Goal: Check status: Check status

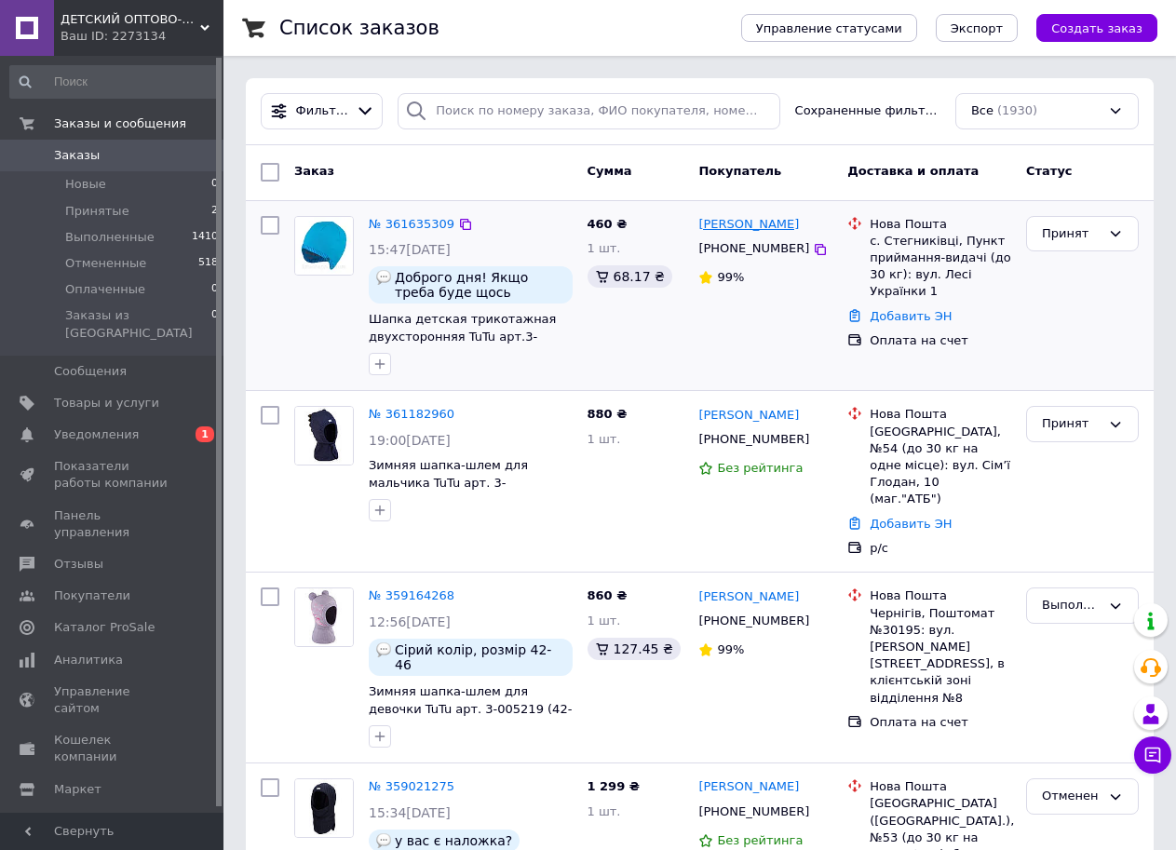
click at [737, 227] on link "[PERSON_NAME]" at bounding box center [748, 225] width 101 height 18
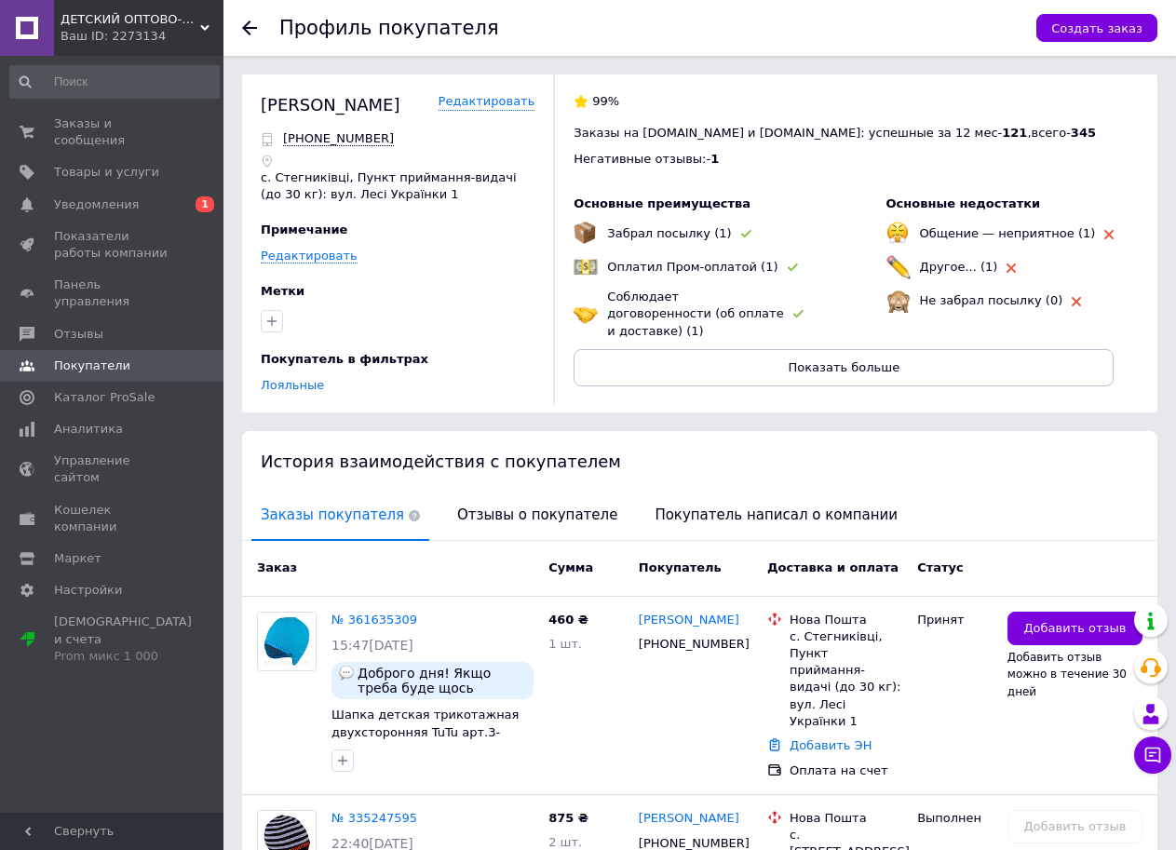
click at [253, 19] on div at bounding box center [260, 28] width 37 height 56
click at [251, 30] on icon at bounding box center [249, 27] width 15 height 15
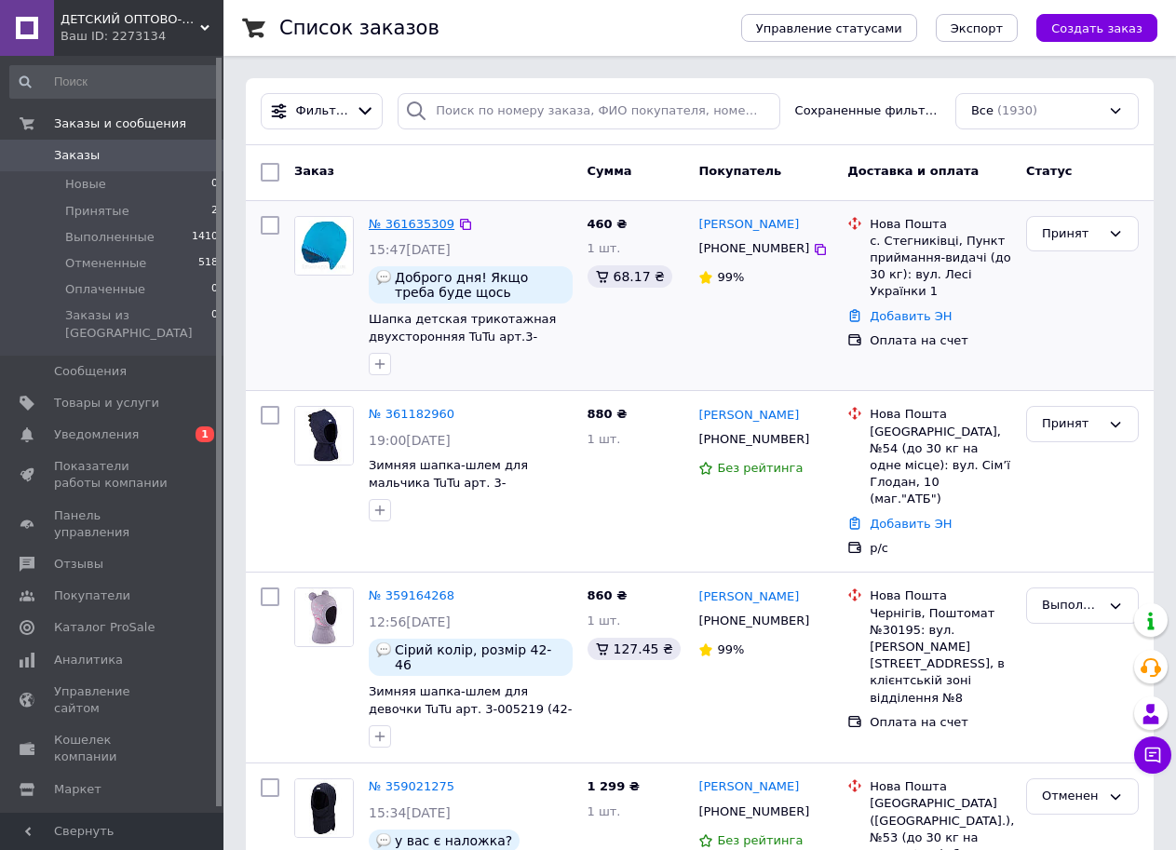
click at [409, 228] on link "№ 361635309" at bounding box center [412, 224] width 86 height 14
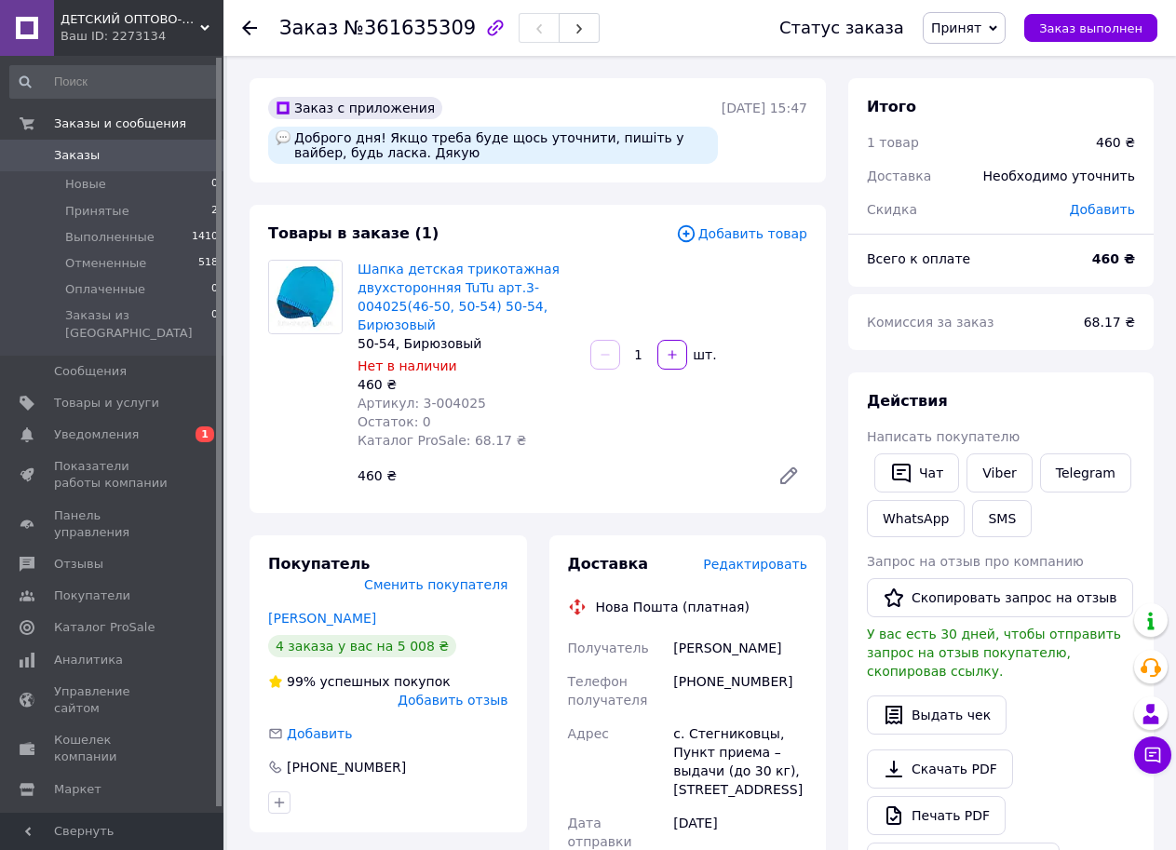
click at [250, 24] on icon at bounding box center [249, 27] width 15 height 15
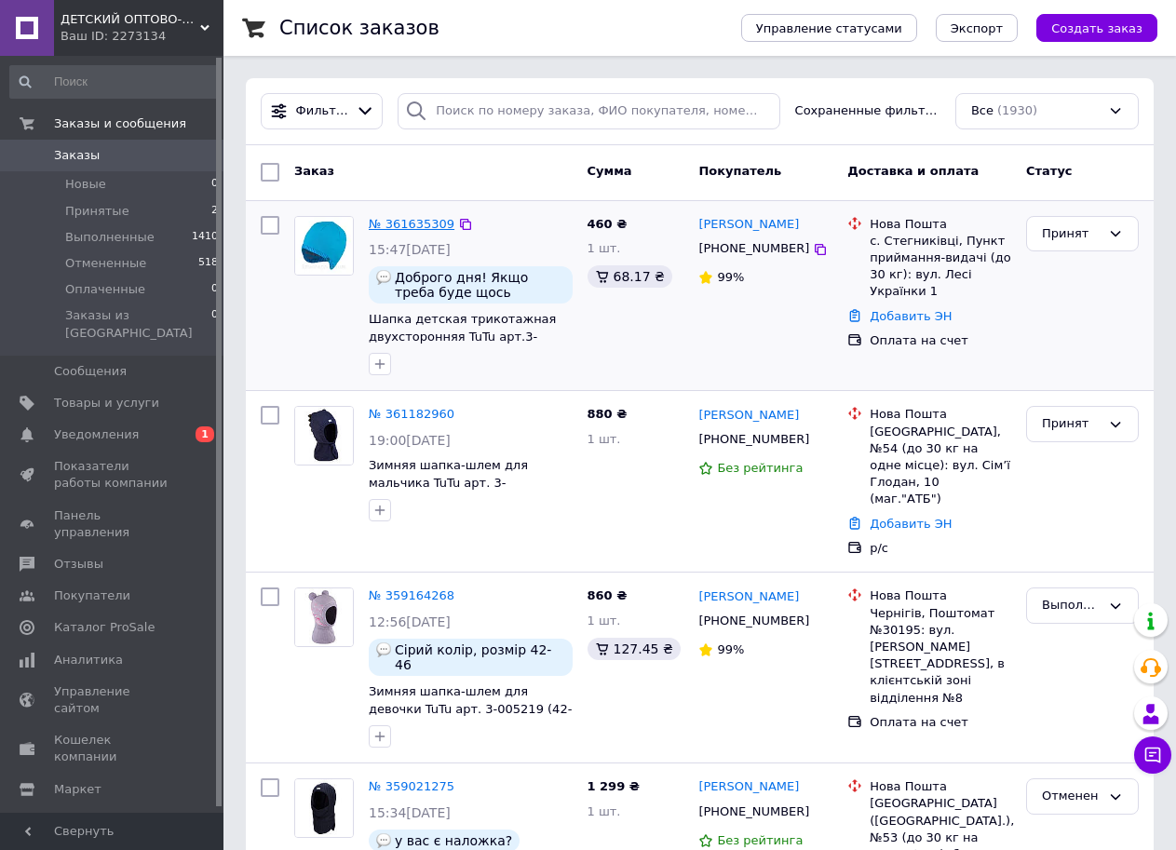
click at [408, 220] on link "№ 361635309" at bounding box center [412, 224] width 86 height 14
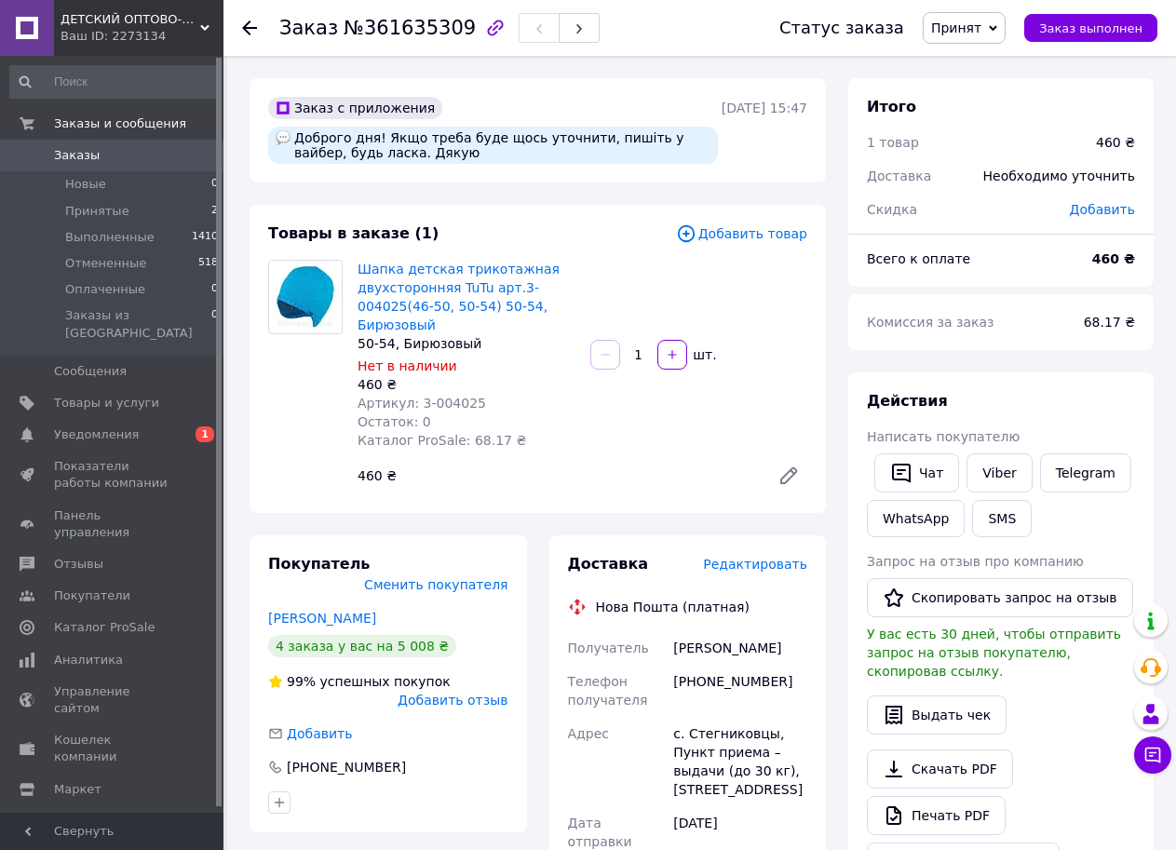
click at [249, 31] on icon at bounding box center [249, 27] width 15 height 15
